Goal: Register for event/course

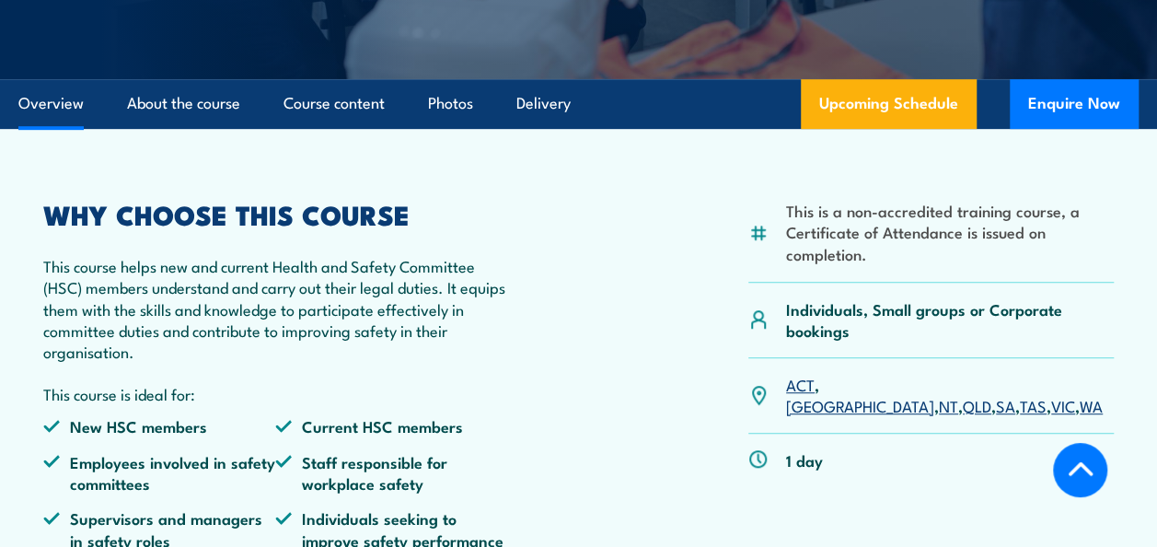
scroll to position [552, 0]
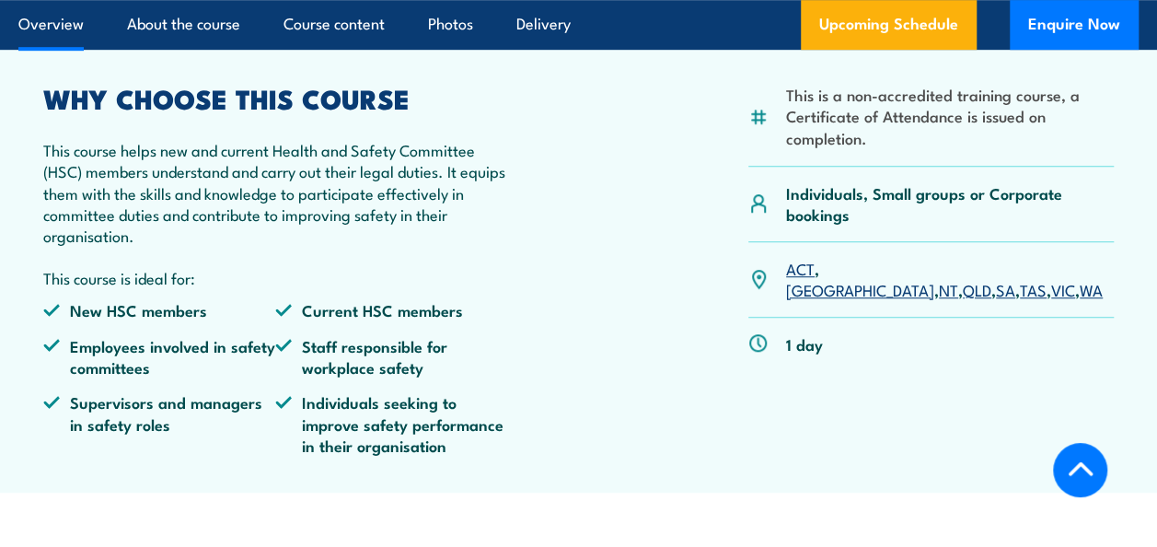
click at [996, 278] on link "SA" at bounding box center [1005, 289] width 19 height 22
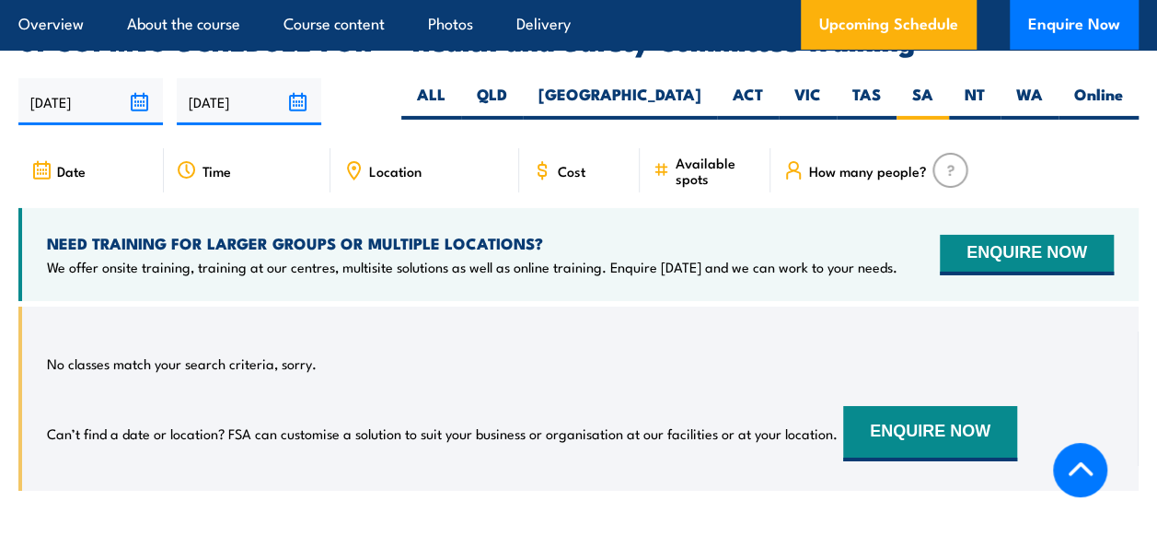
scroll to position [2911, 0]
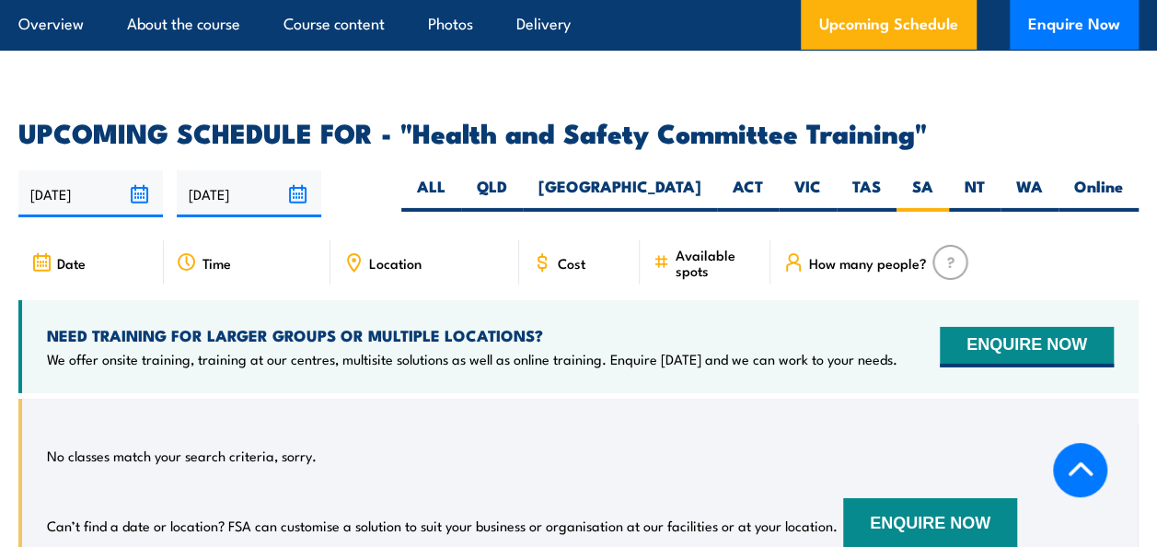
click at [574, 255] on span "Cost" at bounding box center [572, 263] width 28 height 16
click at [801, 176] on label "VIC" at bounding box center [808, 194] width 58 height 36
click at [821, 176] on input "VIC" at bounding box center [827, 182] width 12 height 12
radio input "true"
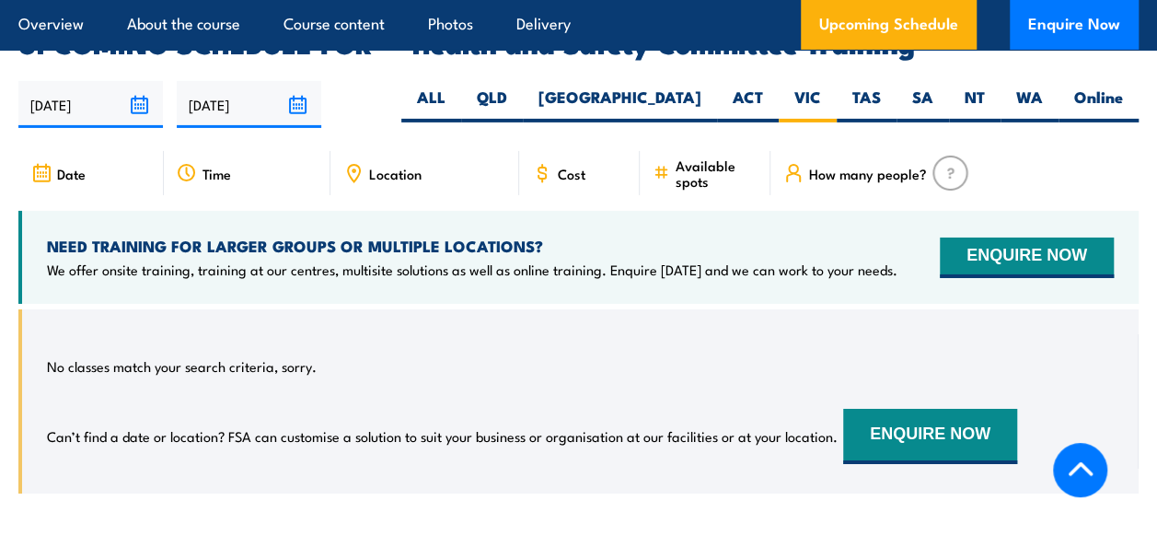
scroll to position [3003, 0]
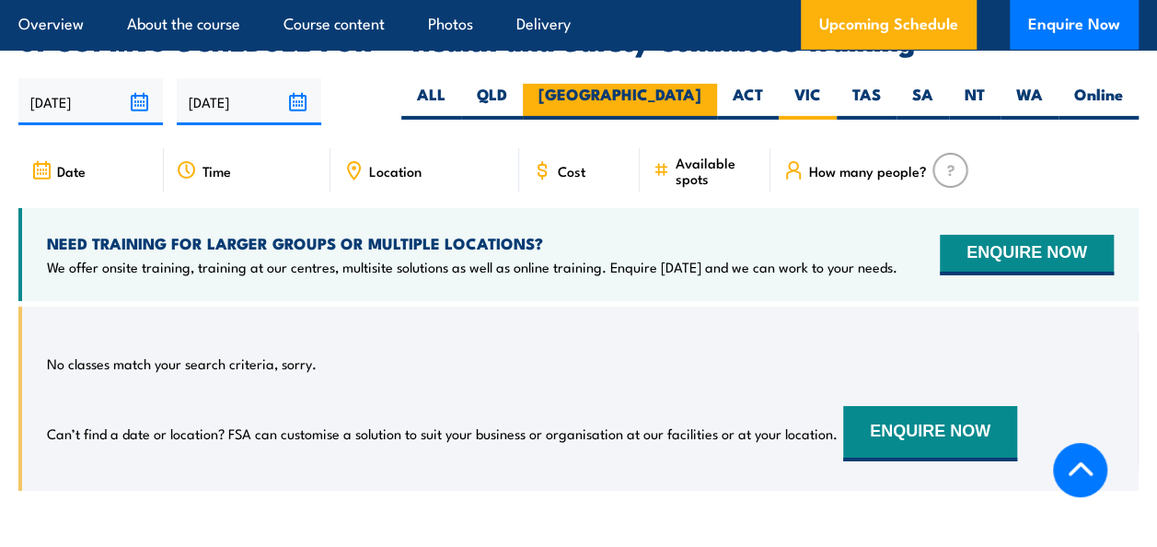
click at [686, 84] on label "[GEOGRAPHIC_DATA]" at bounding box center [620, 102] width 194 height 36
click at [701, 84] on input "[GEOGRAPHIC_DATA]" at bounding box center [707, 90] width 12 height 12
radio input "true"
